Goal: Task Accomplishment & Management: Manage account settings

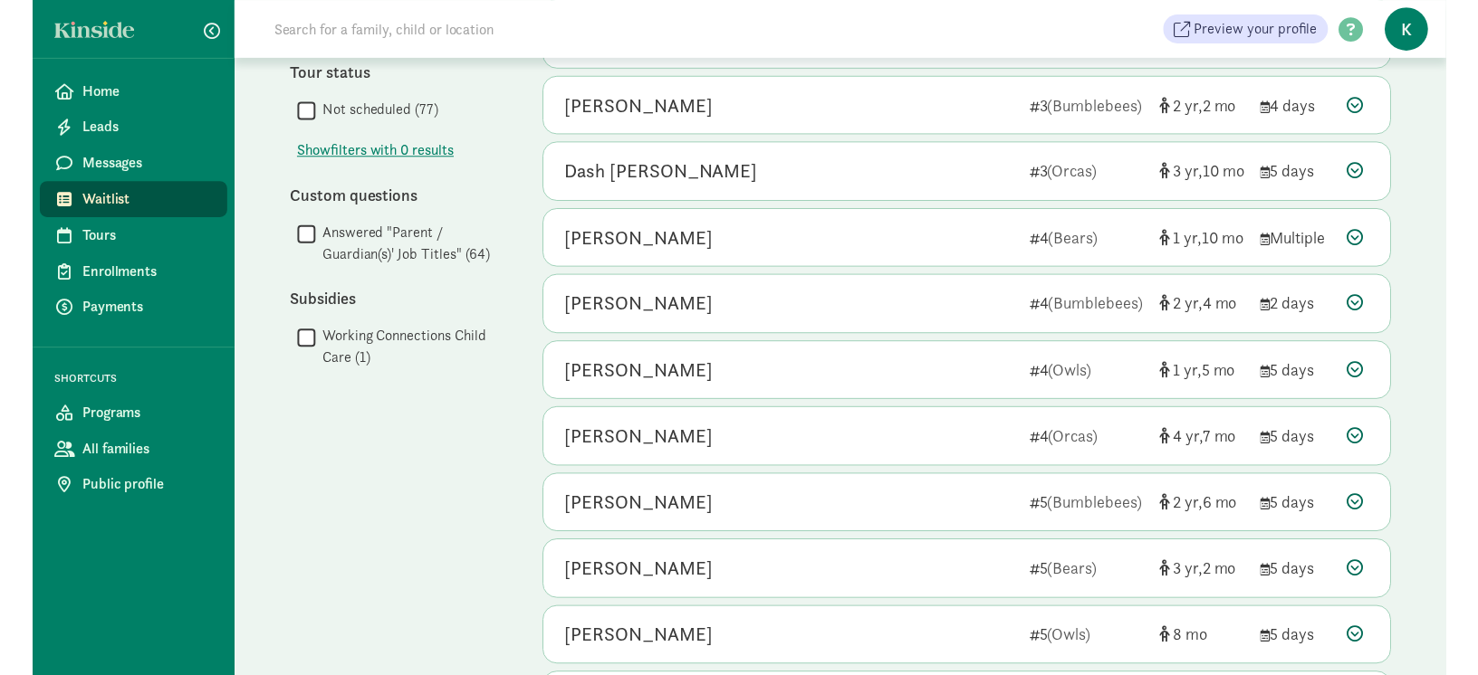
scroll to position [941, 0]
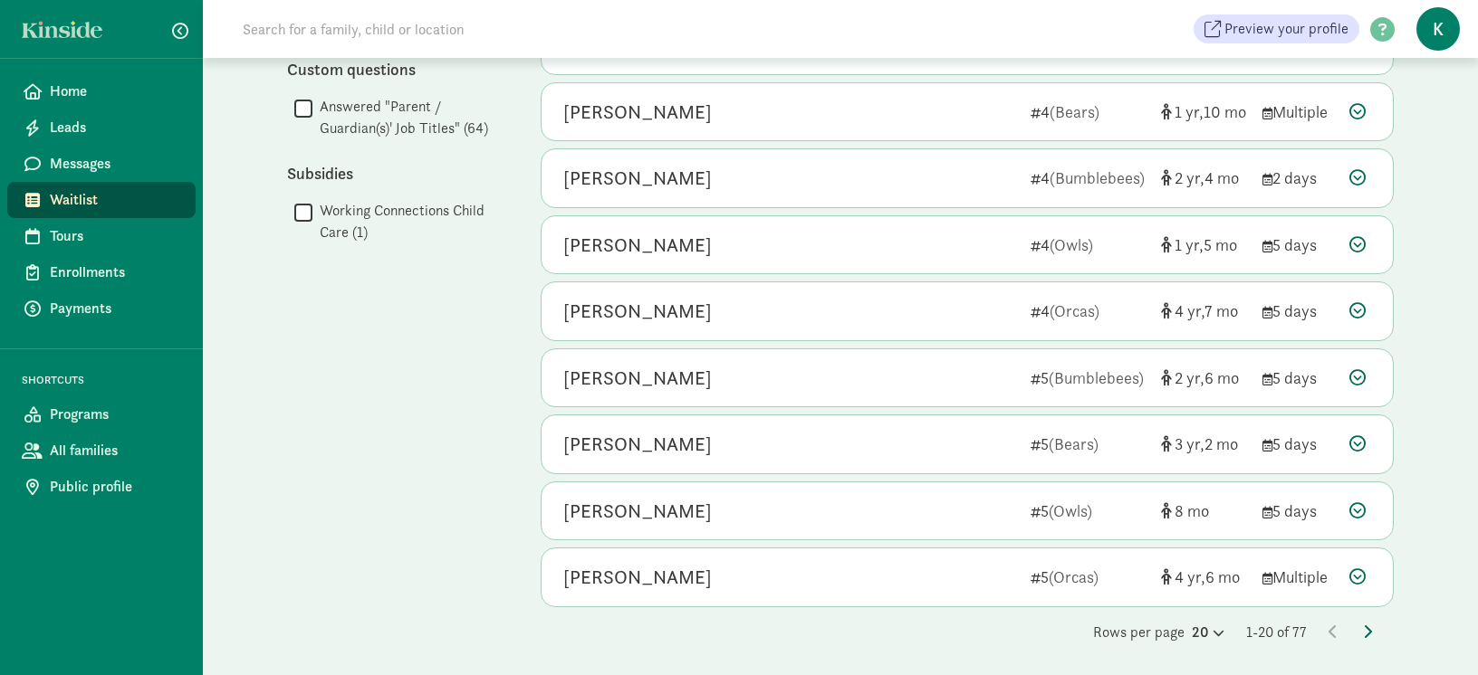
click at [1367, 629] on icon at bounding box center [1367, 632] width 9 height 14
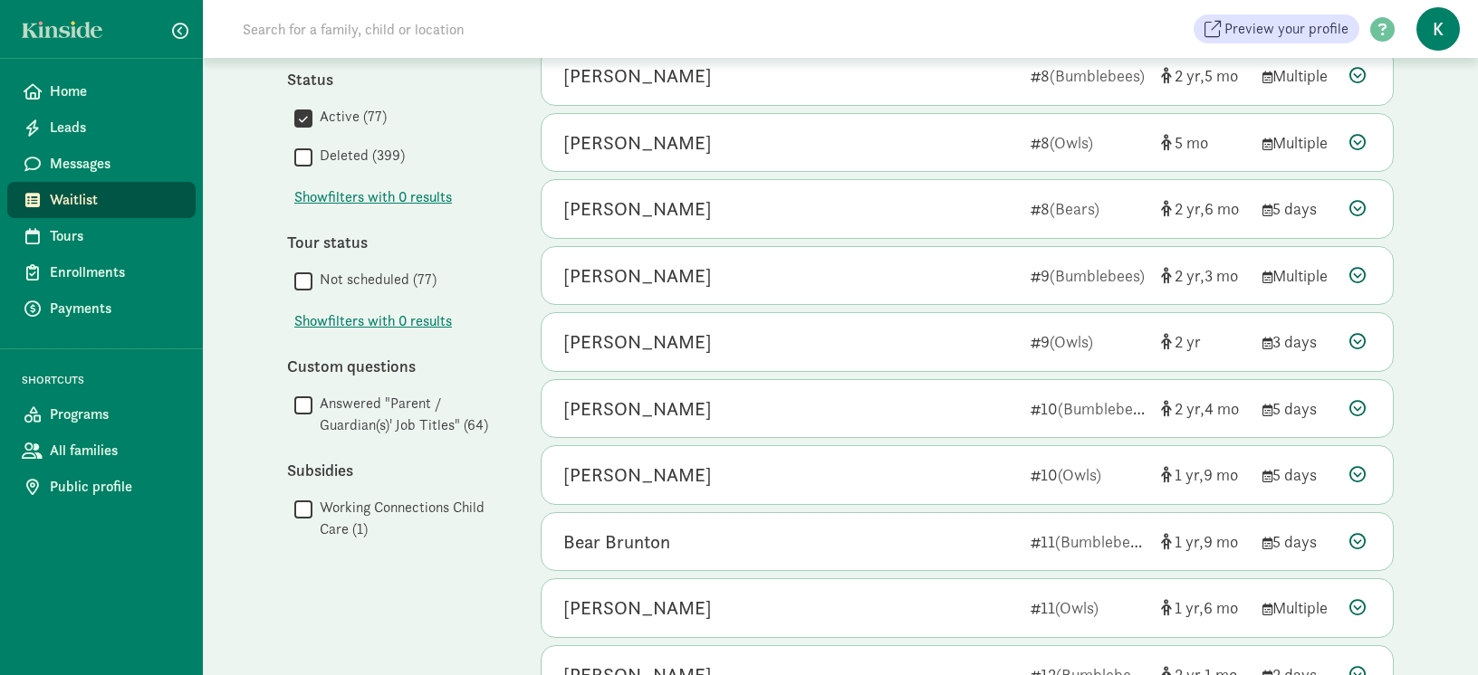
scroll to position [944, 0]
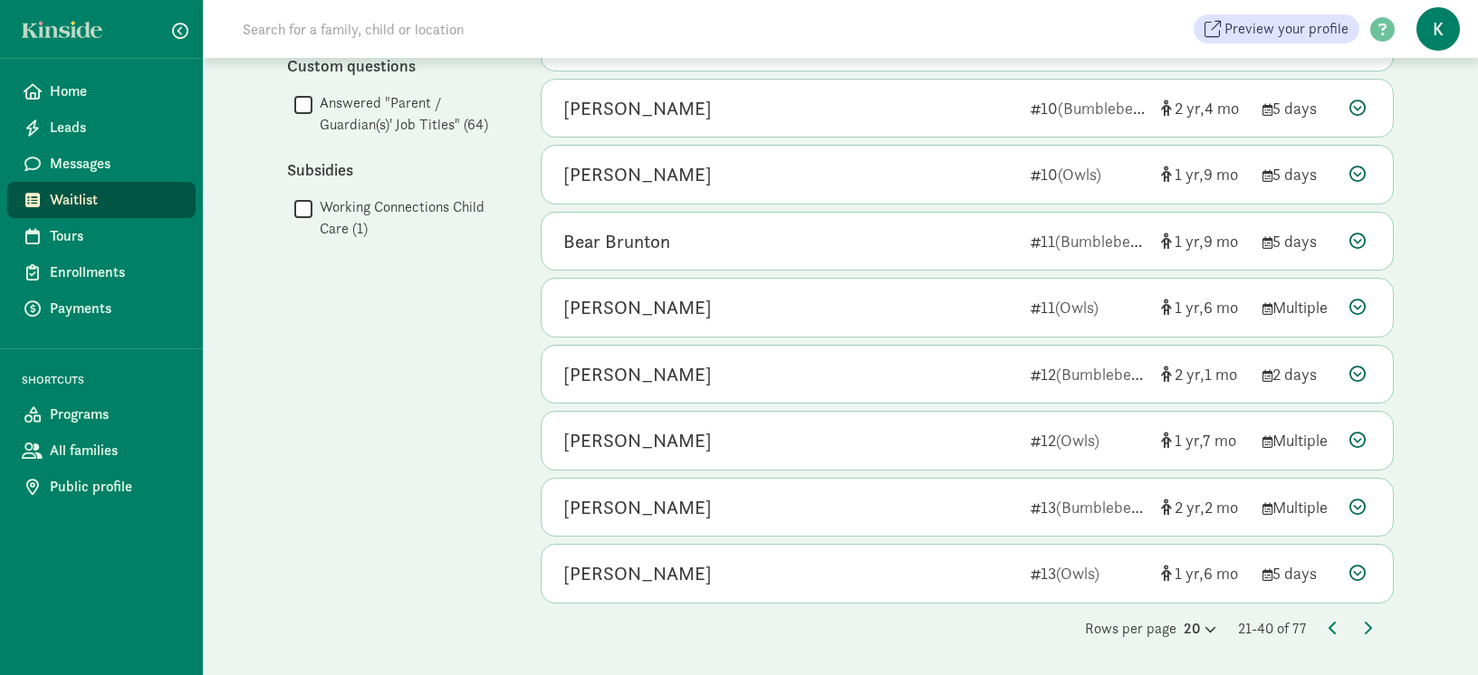
click at [1323, 627] on div "Rows per page 20 21-40 of 77" at bounding box center [967, 629] width 853 height 22
click at [1330, 625] on icon at bounding box center [1332, 628] width 9 height 14
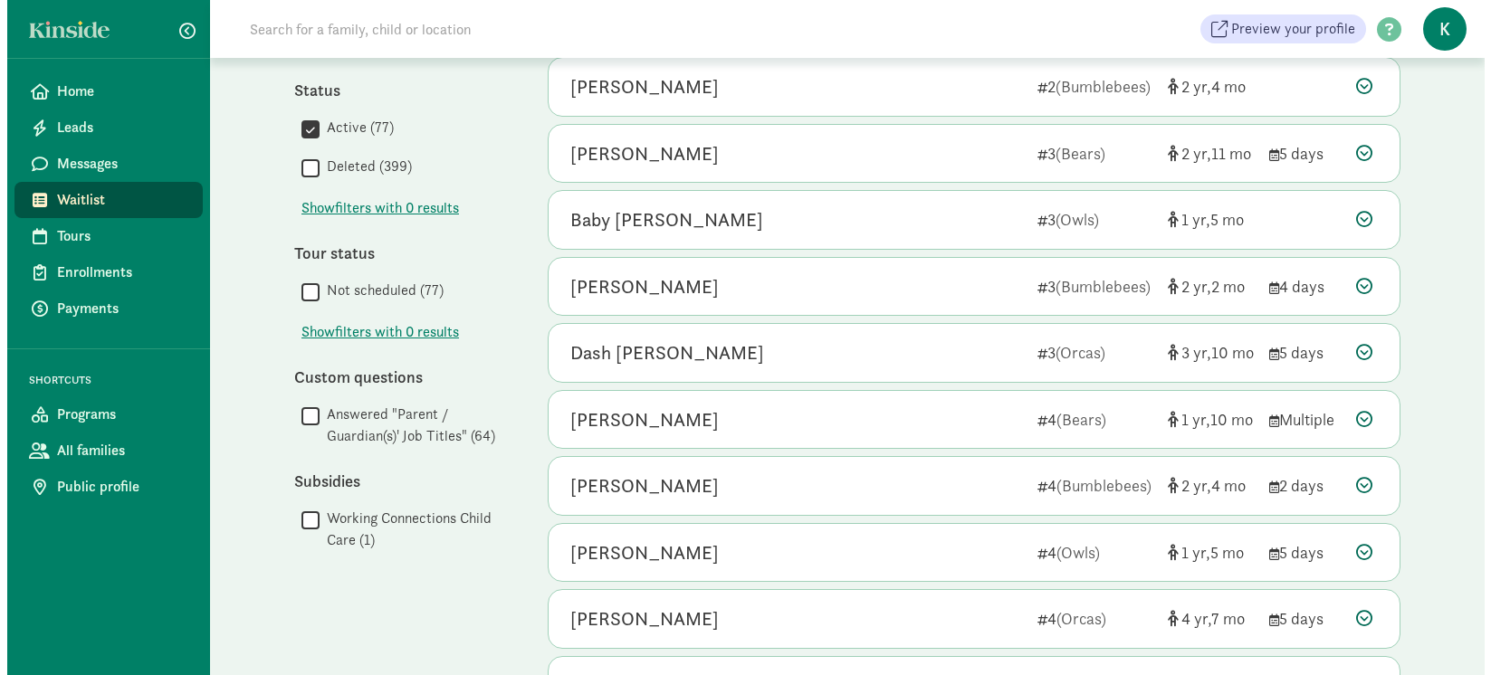
scroll to position [618, 0]
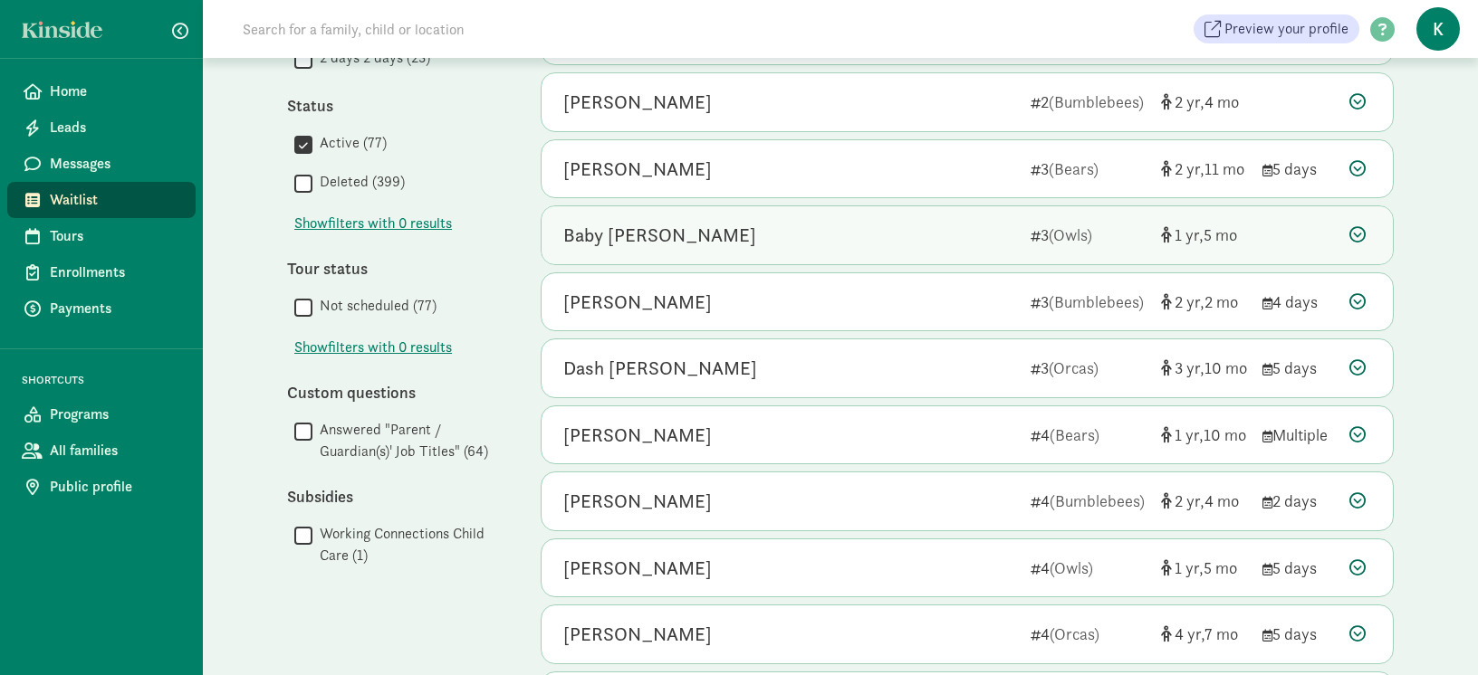
click at [1358, 235] on icon at bounding box center [1357, 234] width 16 height 16
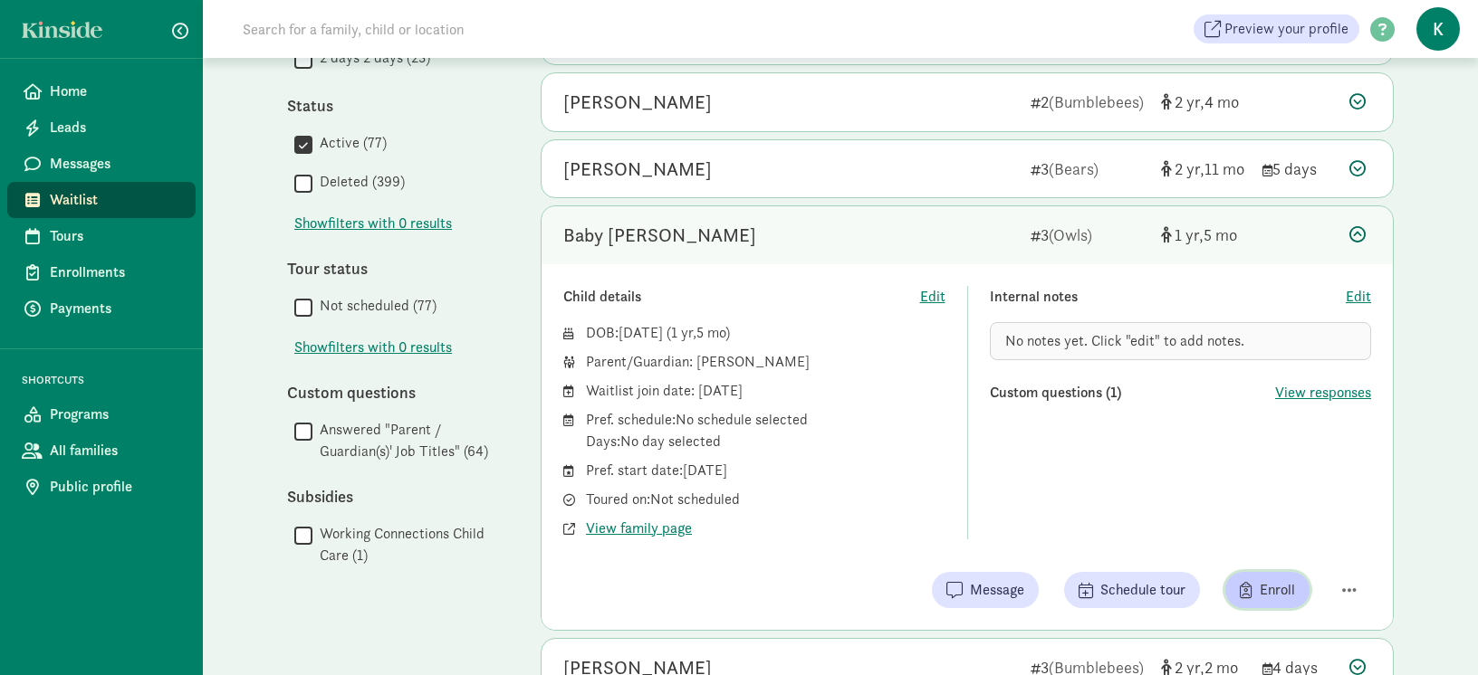
click at [1254, 586] on span "Enroll" at bounding box center [1267, 590] width 55 height 22
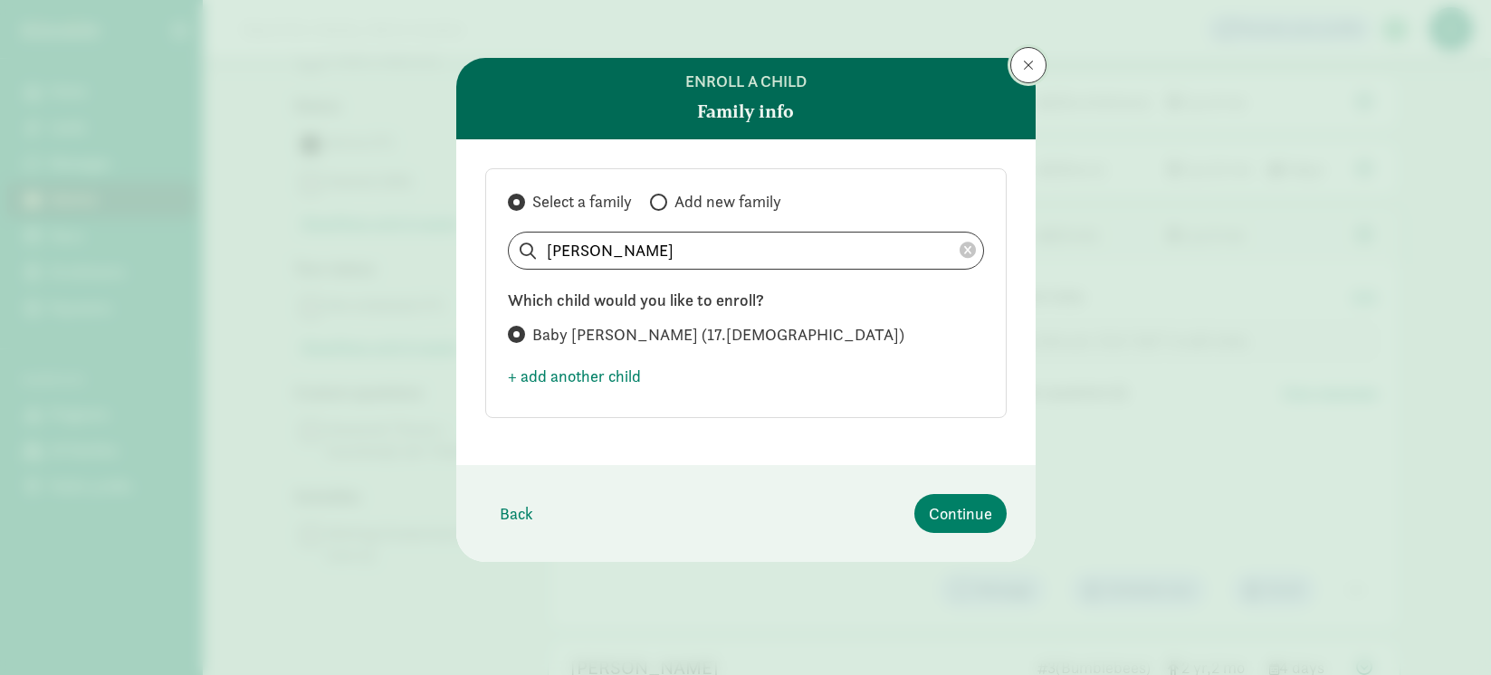
click at [1031, 61] on span at bounding box center [1028, 65] width 11 height 14
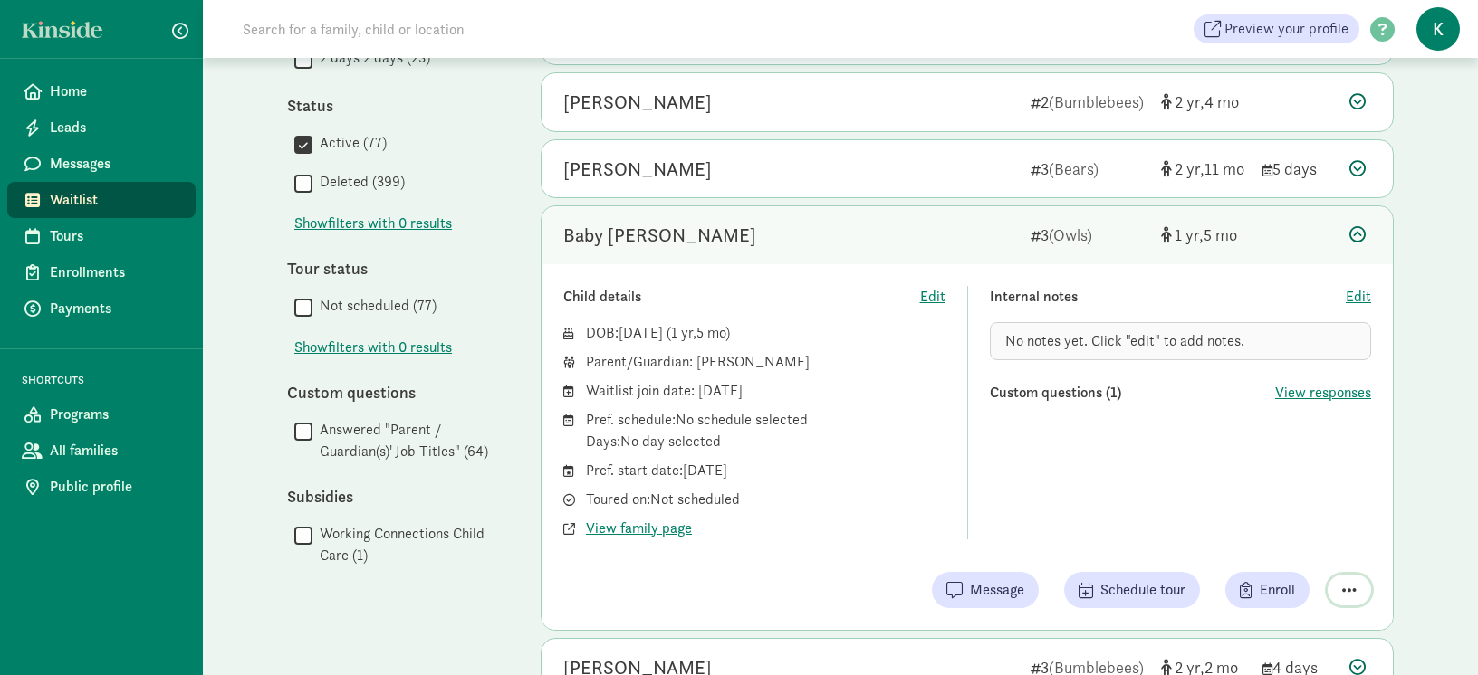
click at [1348, 590] on span "button" at bounding box center [1349, 590] width 14 height 16
click at [1298, 540] on div "Remove from list" at bounding box center [1285, 544] width 140 height 22
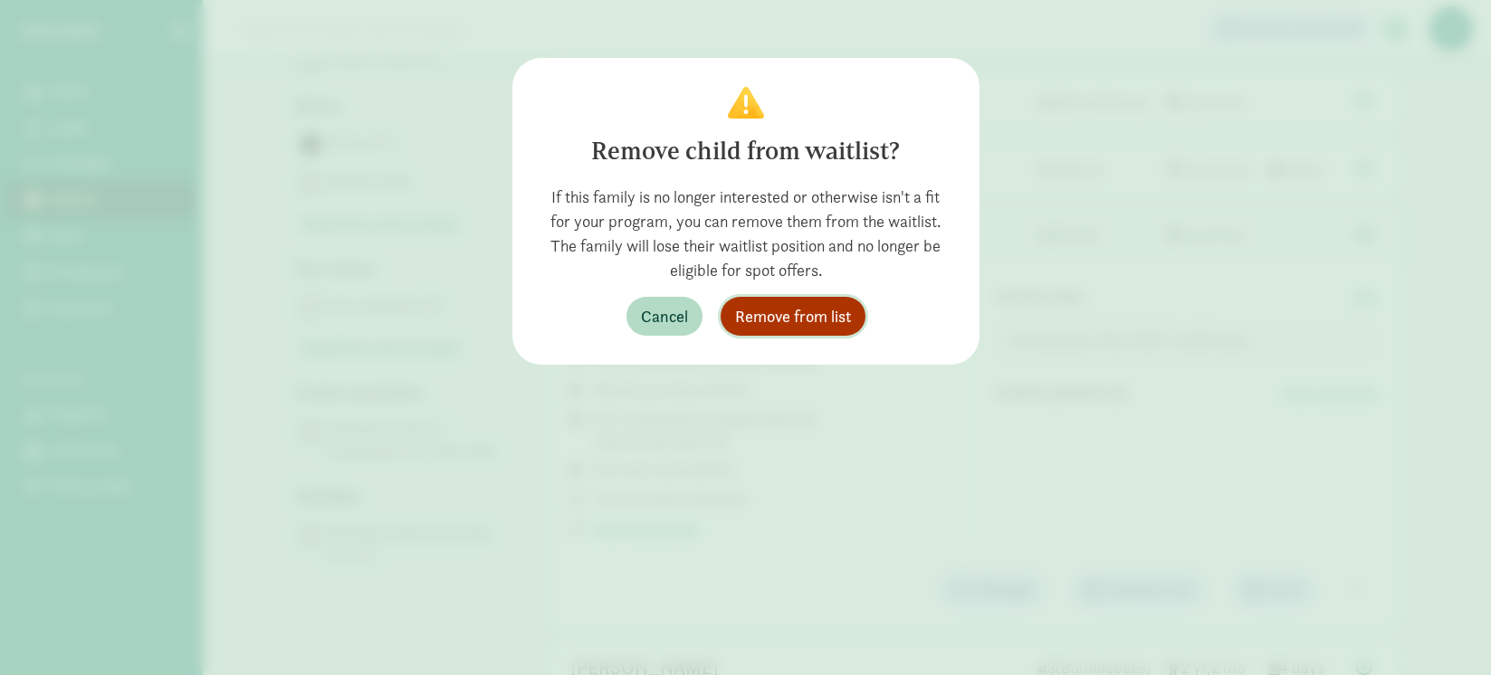
click at [819, 309] on span "Remove from list" at bounding box center [793, 316] width 116 height 24
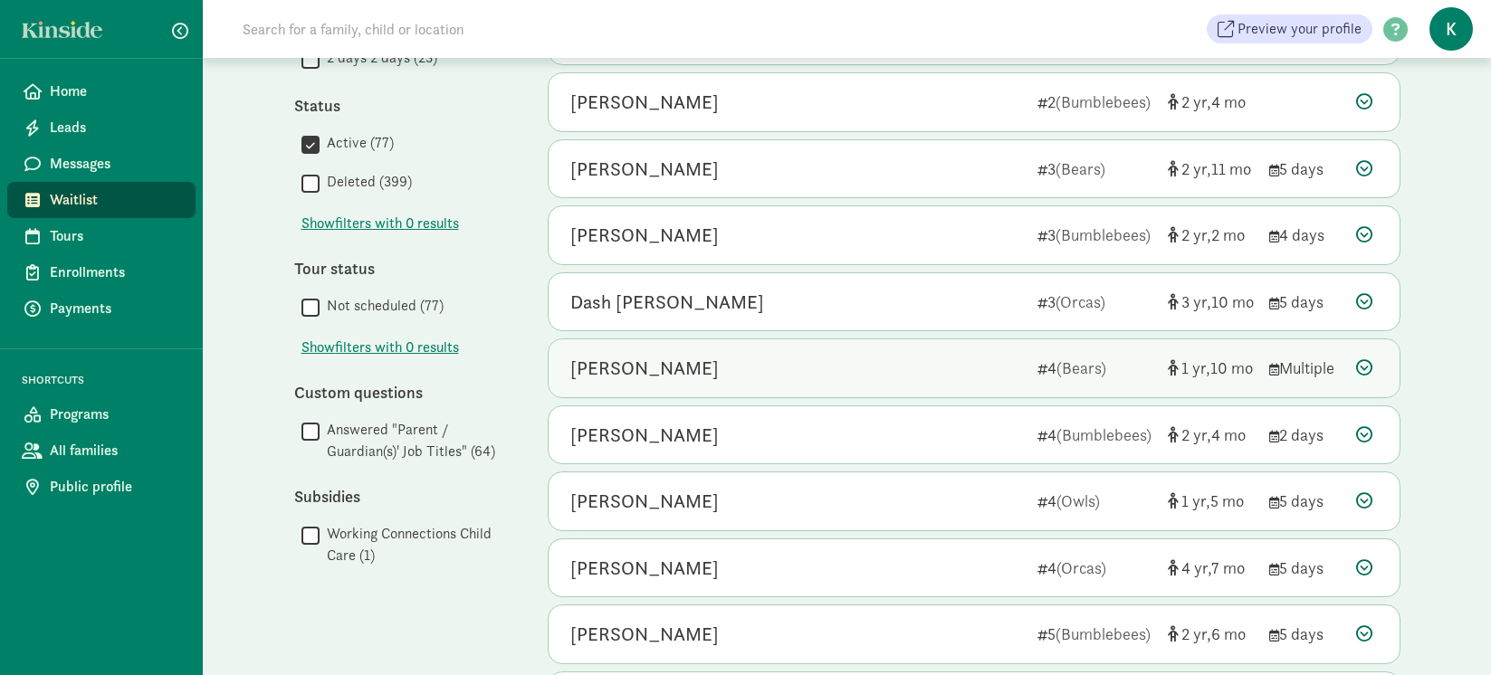
click at [741, 365] on div "[PERSON_NAME]" at bounding box center [796, 368] width 453 height 29
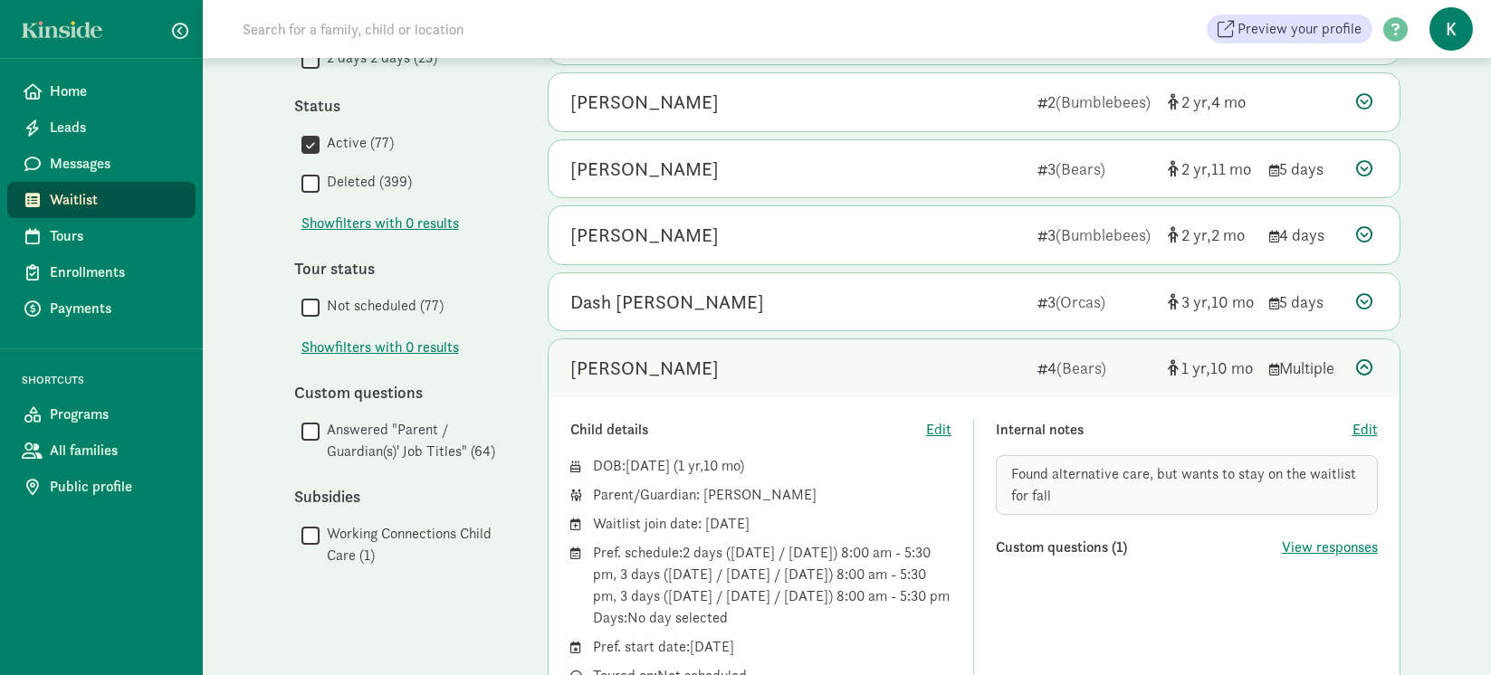
click at [1420, 336] on div "My waitlist Invite family Export Show filters Filters Reset Age group All age g…" at bounding box center [847, 392] width 1179 height 1905
click at [1420, 395] on div "My waitlist Invite family Export Show filters Filters Reset Age group All age g…" at bounding box center [847, 392] width 1288 height 1905
